Goal: Find specific fact

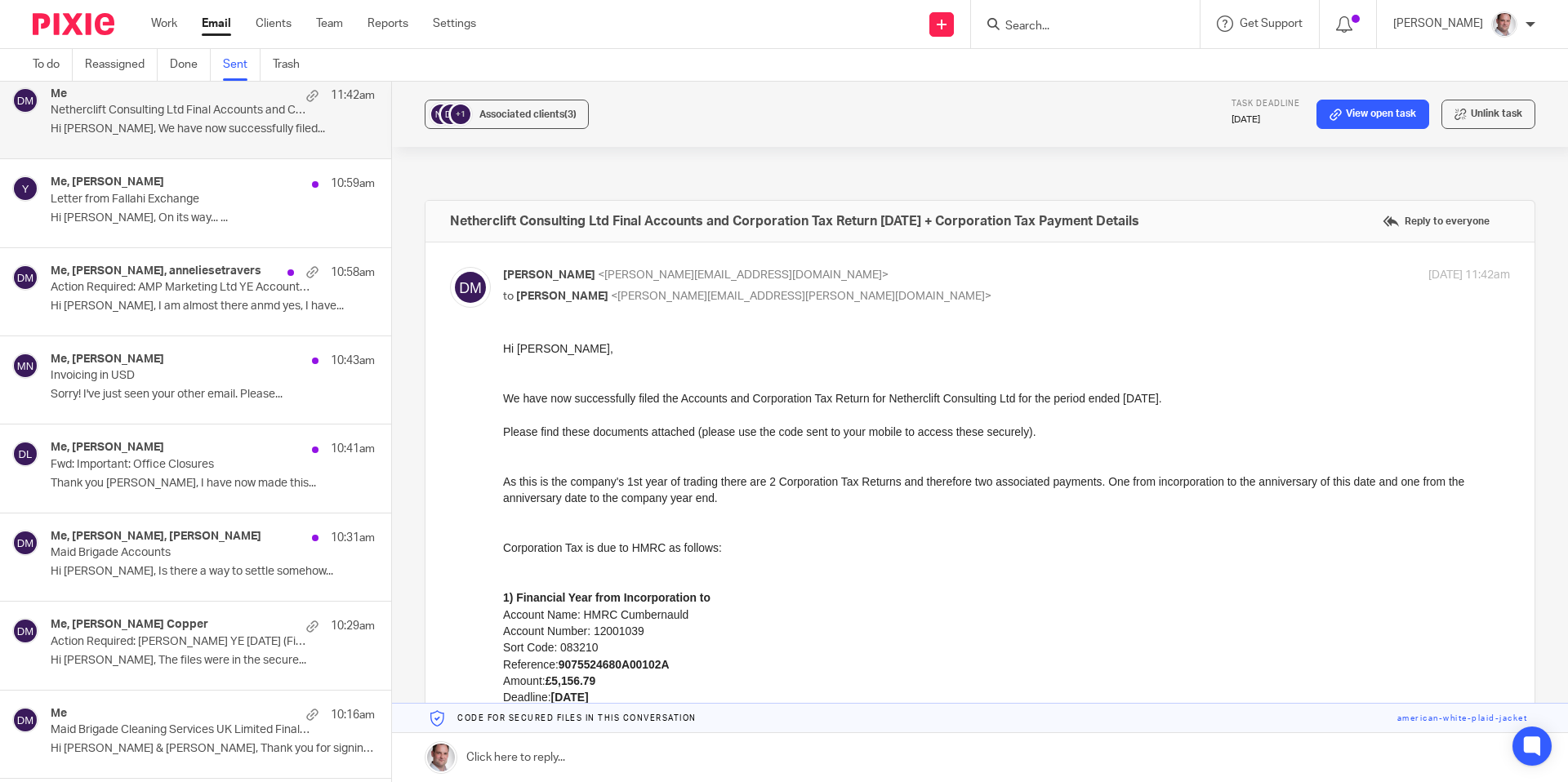
scroll to position [5, 0]
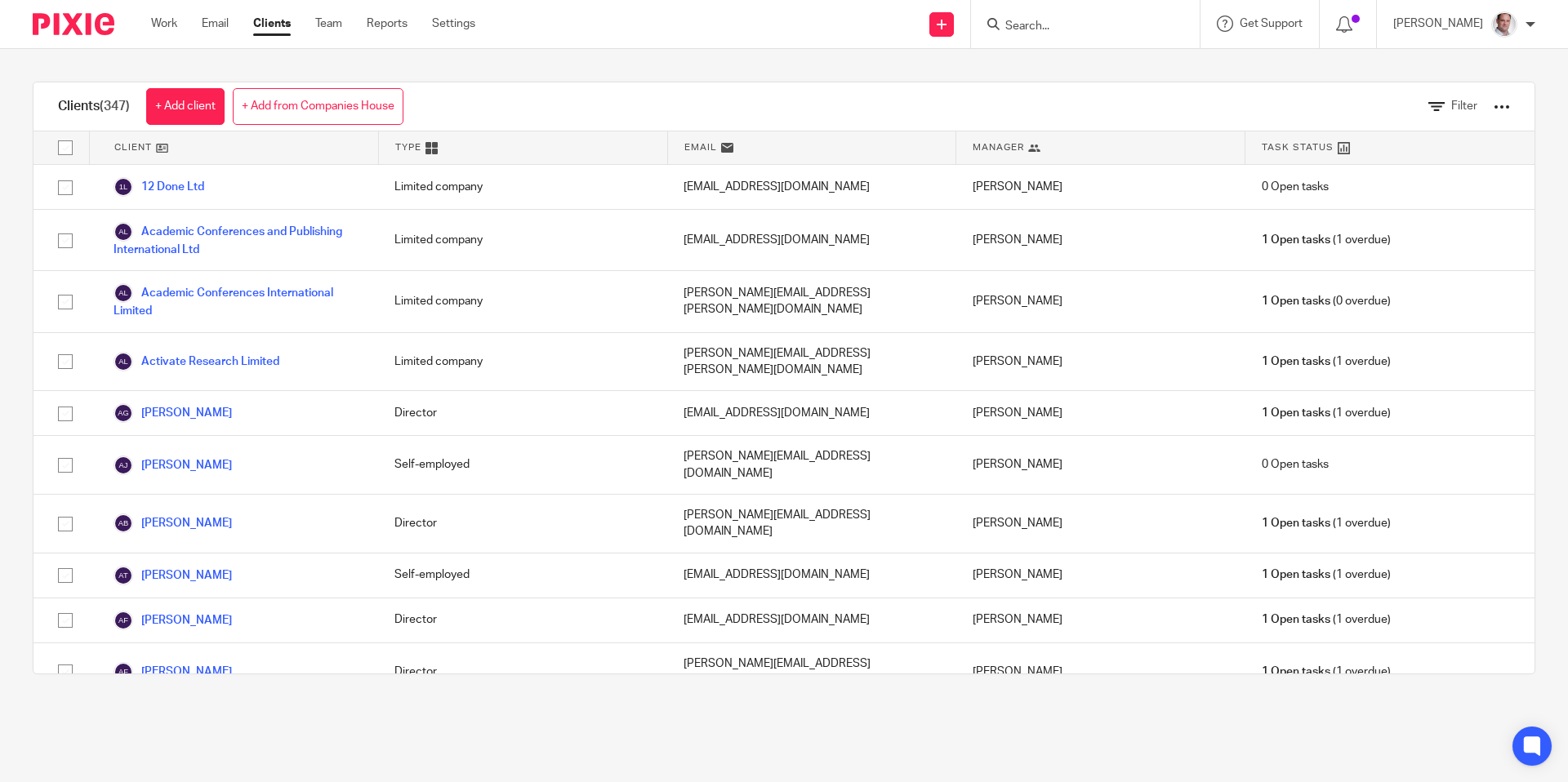
click at [1100, 26] on input "Search" at bounding box center [1077, 27] width 147 height 15
type input "yasamin"
click at [1115, 63] on link at bounding box center [1139, 71] width 278 height 38
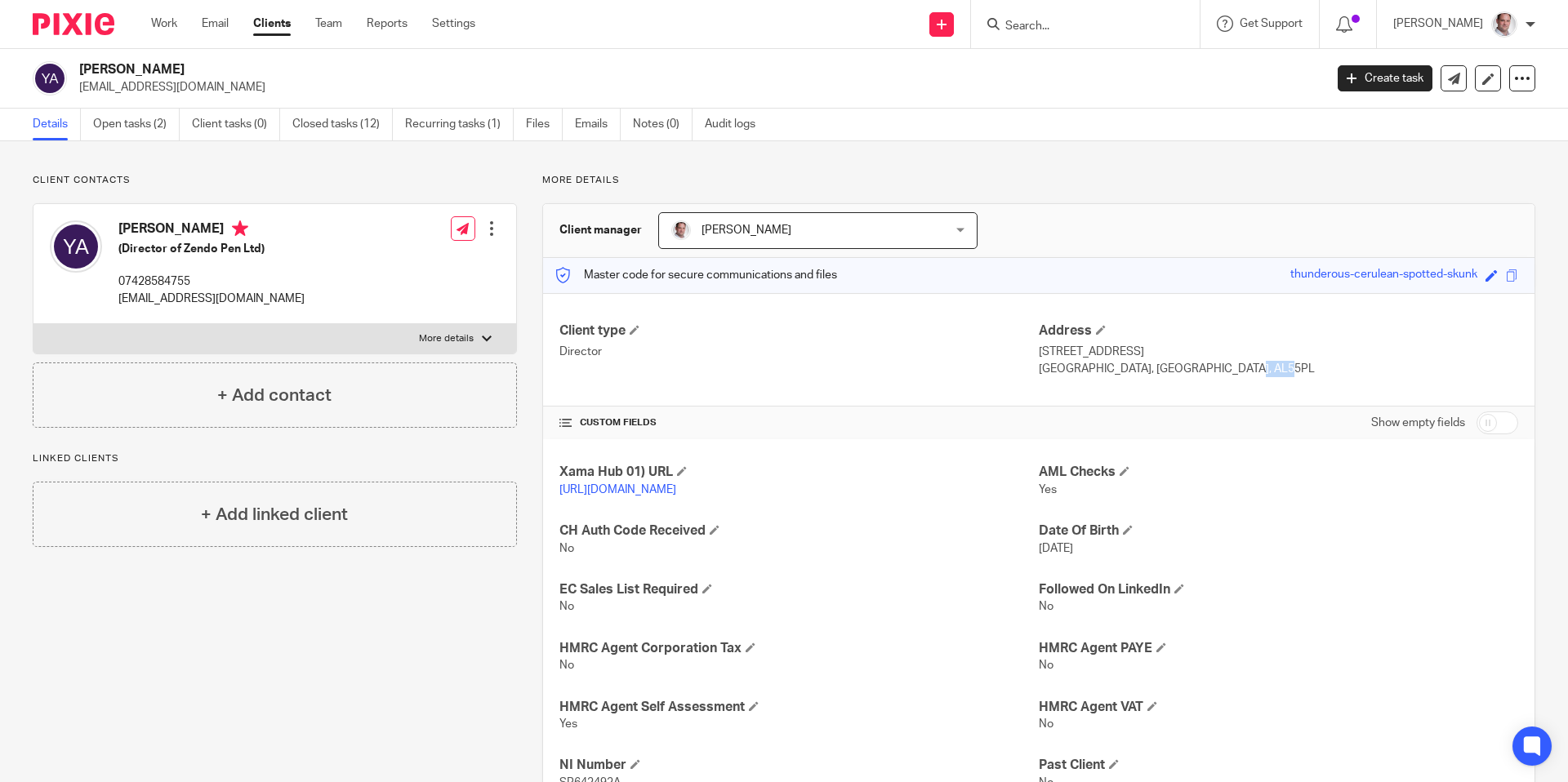
drag, startPoint x: 1216, startPoint y: 372, endPoint x: 1178, endPoint y: 373, distance: 38.0
click at [1178, 373] on p "Harpenden, Hertfordshire, AL55PL" at bounding box center [1279, 368] width 480 height 16
copy p "AL55PL"
drag, startPoint x: 1117, startPoint y: 350, endPoint x: 1039, endPoint y: 353, distance: 78.1
click at [1039, 353] on p "92 Overstone Road" at bounding box center [1279, 351] width 480 height 16
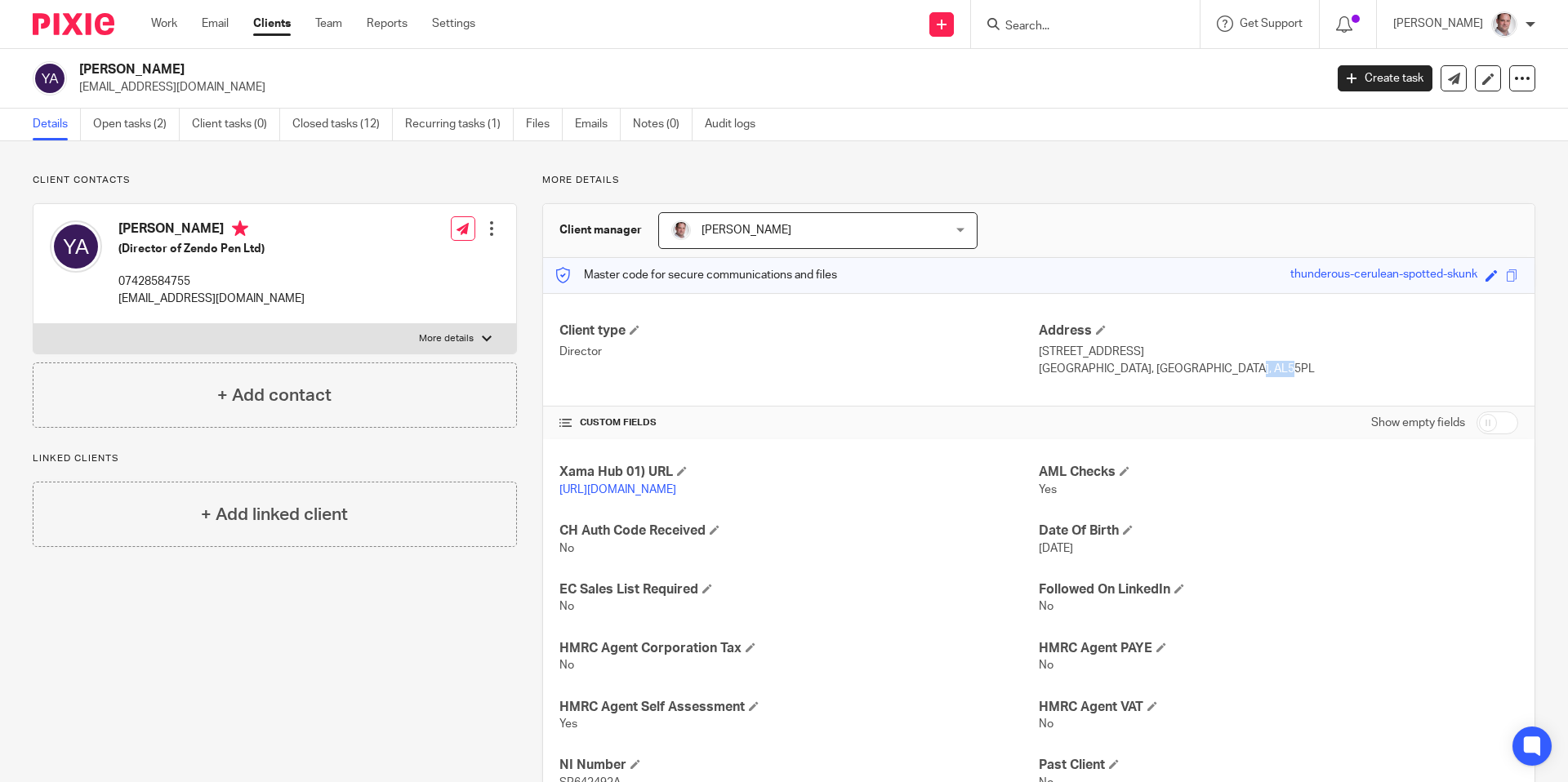
copy p "92 Overstone Road"
